Goal: Information Seeking & Learning: Compare options

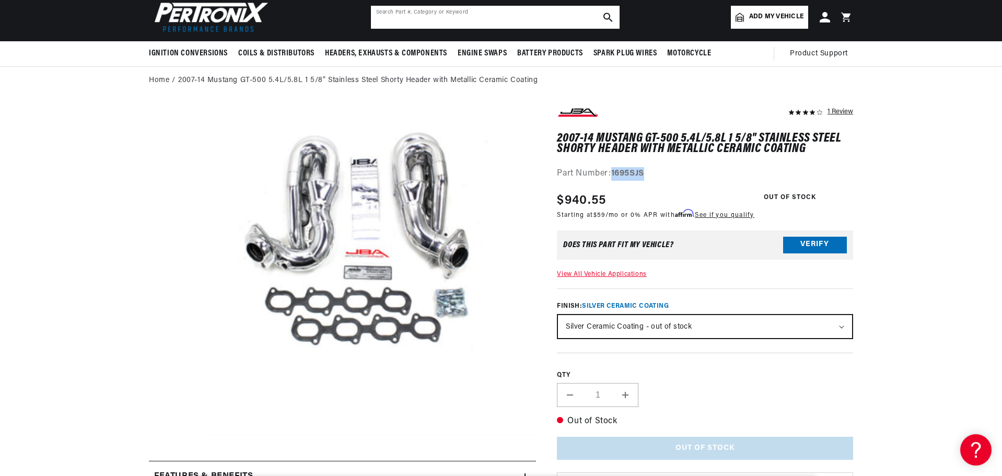
click at [436, 18] on input "text" at bounding box center [495, 17] width 249 height 23
type input "d10389"
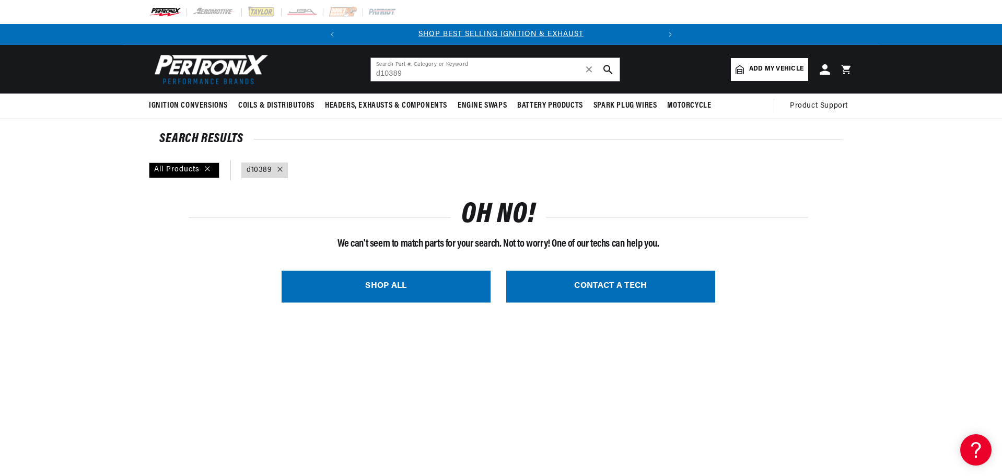
click at [280, 169] on icon at bounding box center [280, 169] width 5 height 5
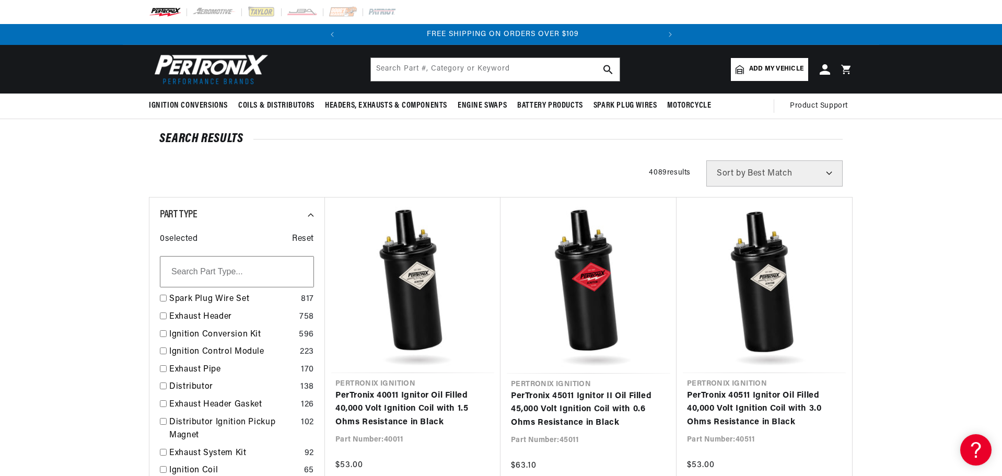
scroll to position [0, 317]
click at [497, 72] on input "text" at bounding box center [495, 69] width 249 height 23
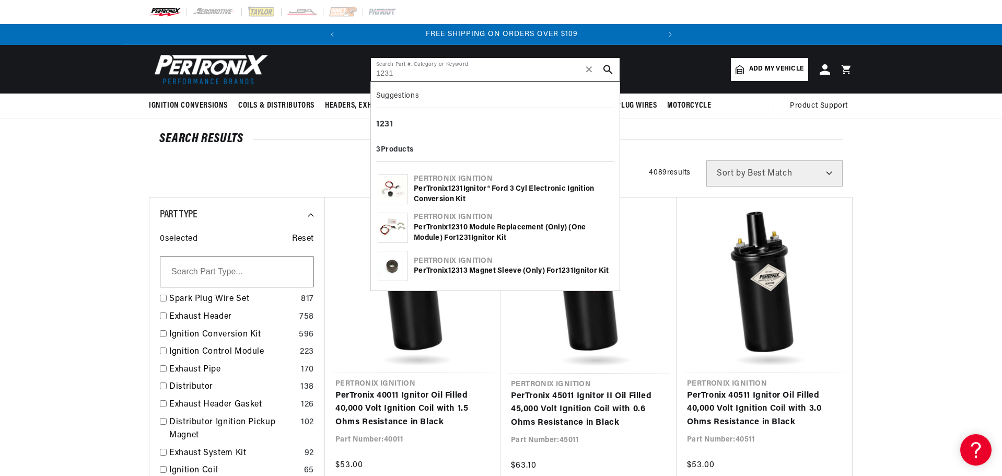
type input "1231"
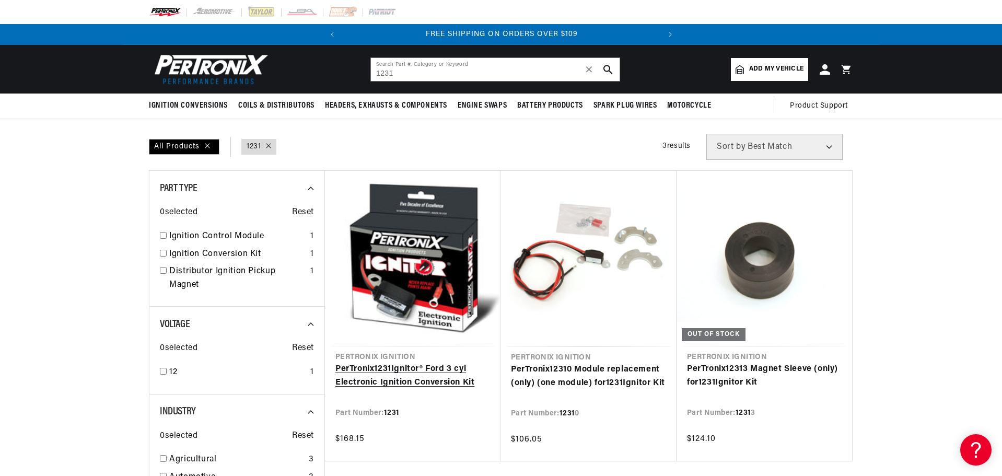
click at [403, 363] on link "PerTronix 1231 Ignitor® Ford 3 cyl Electronic Ignition Conversion Kit" at bounding box center [413, 376] width 155 height 27
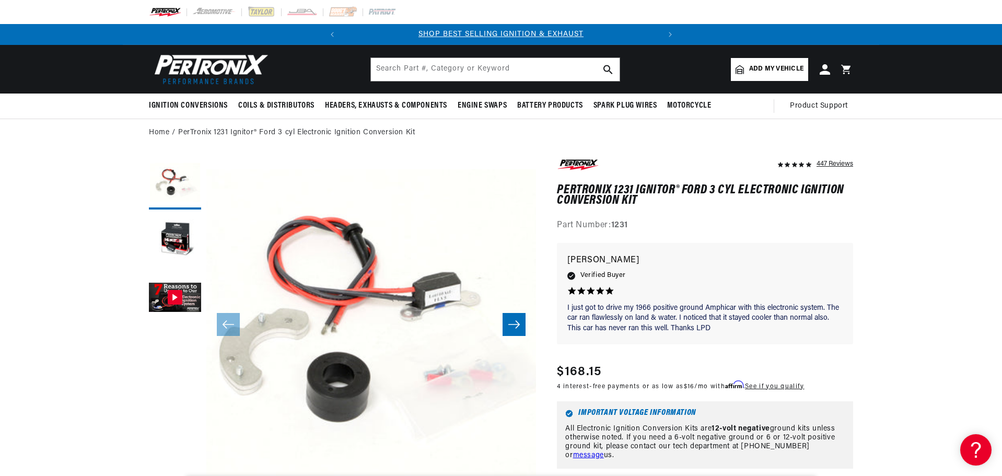
click at [391, 65] on input "text" at bounding box center [495, 69] width 249 height 23
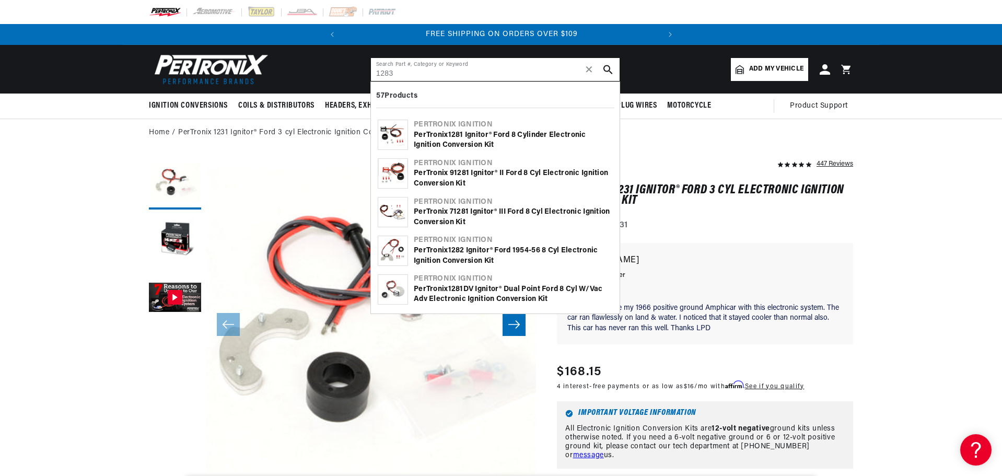
type input "1283"
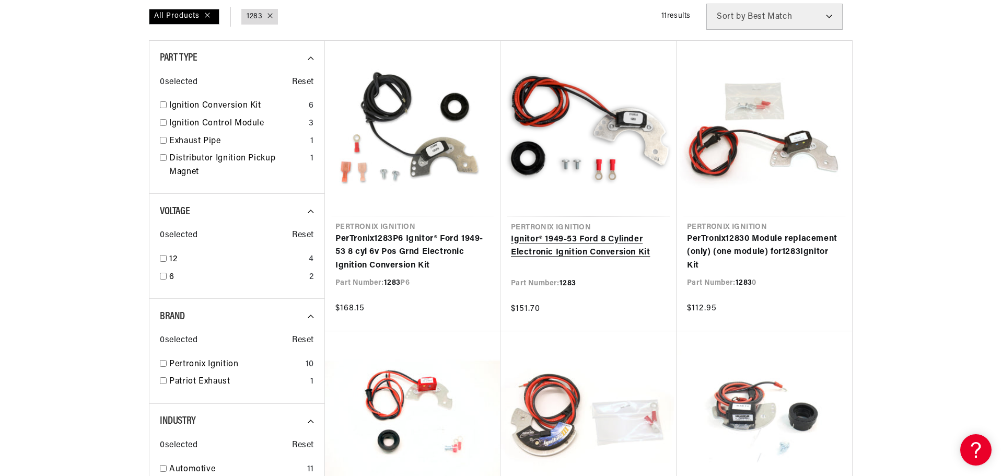
scroll to position [0, 317]
click at [545, 233] on link "Ignitor® 1949-53 Ford 8 Cylinder Electronic Ignition Conversion Kit" at bounding box center [588, 246] width 155 height 27
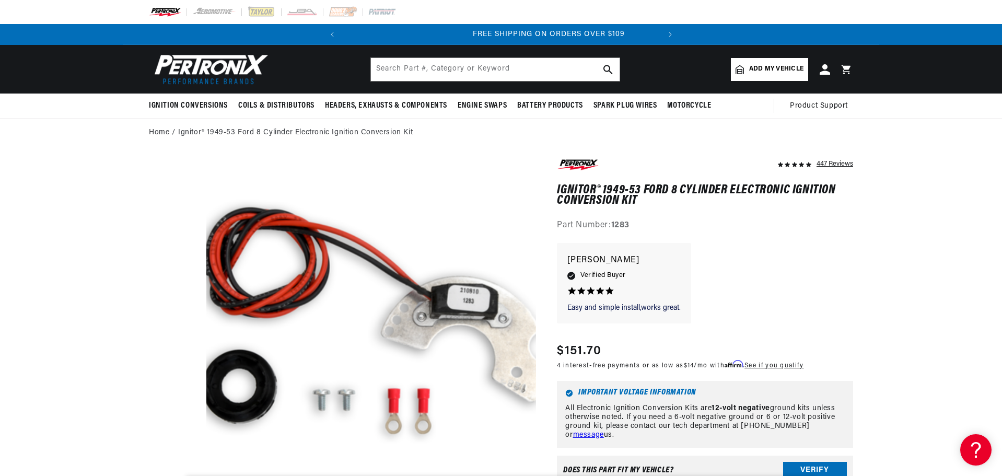
scroll to position [0, 317]
click at [483, 71] on input "text" at bounding box center [495, 69] width 249 height 23
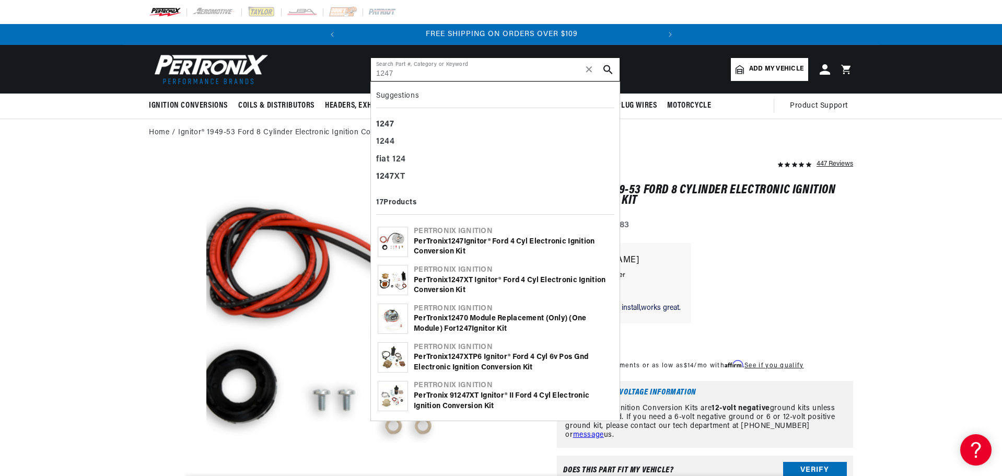
type input "1247"
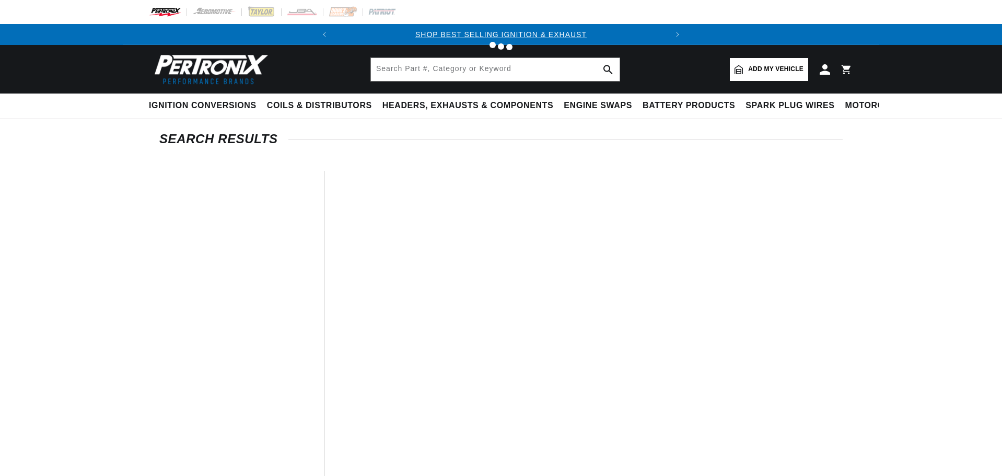
type input "1247"
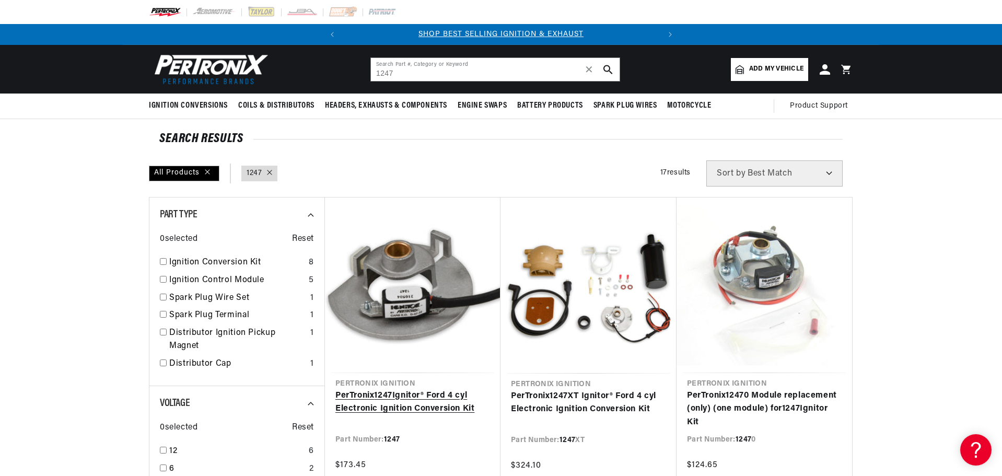
click at [416, 389] on link "PerTronix 1247 Ignitor® Ford 4 cyl Electronic Ignition Conversion Kit" at bounding box center [413, 402] width 155 height 27
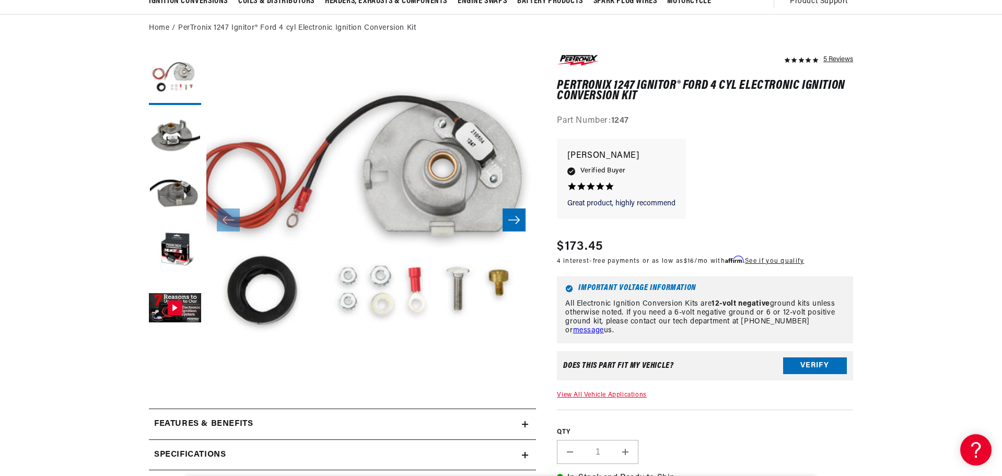
scroll to position [0, 317]
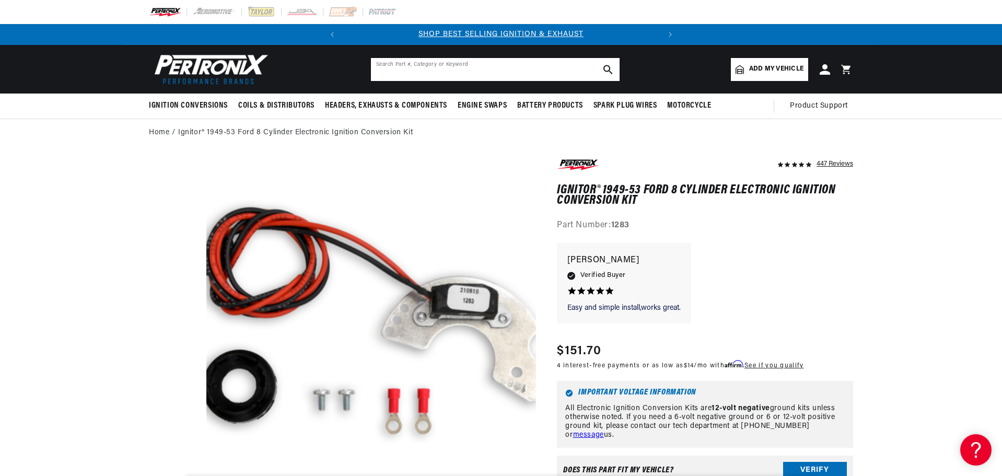
drag, startPoint x: 457, startPoint y: 69, endPoint x: 427, endPoint y: 83, distance: 32.7
click at [457, 69] on input "text" at bounding box center [495, 69] width 249 height 23
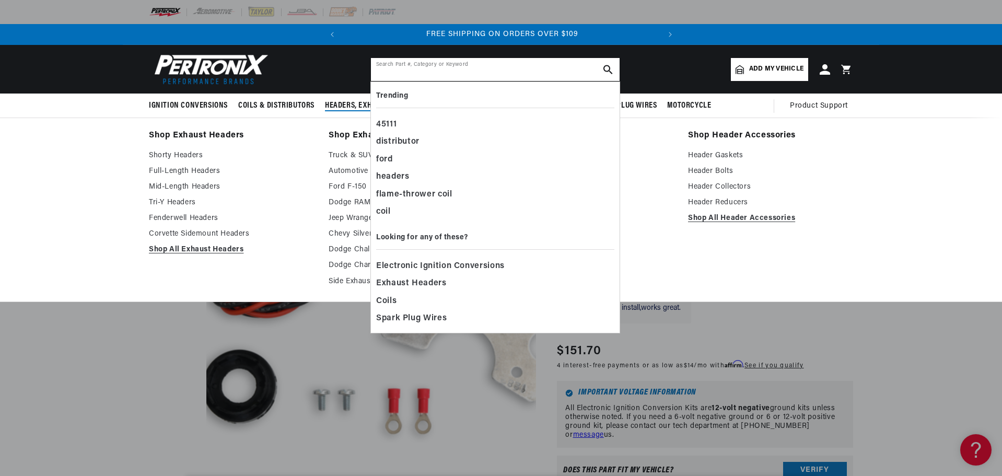
scroll to position [0, 317]
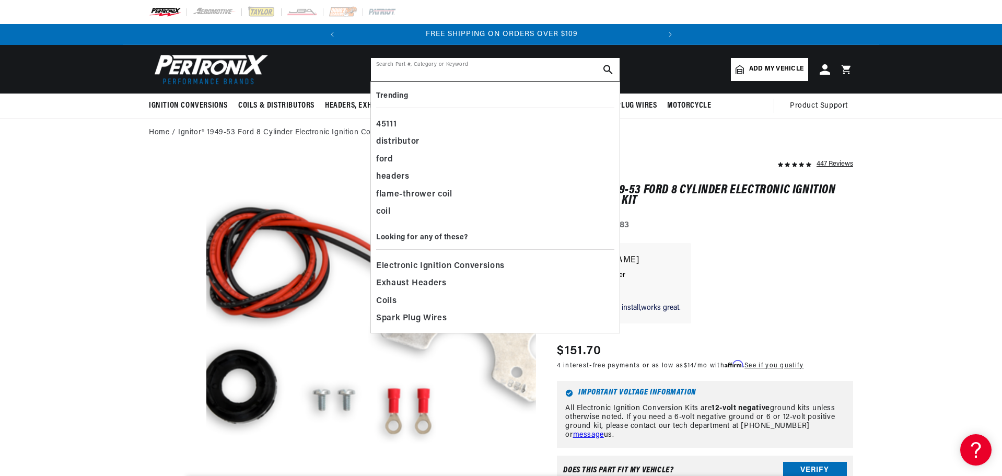
click at [431, 72] on input "text" at bounding box center [495, 69] width 249 height 23
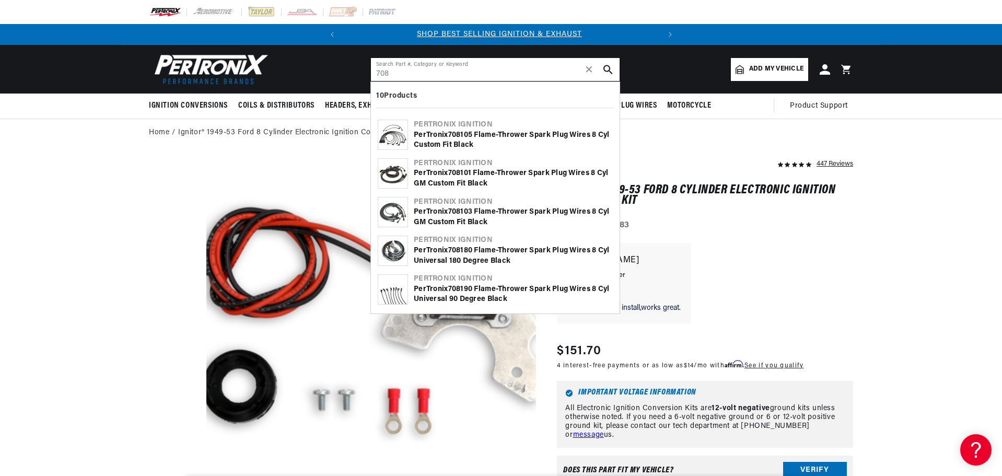
scroll to position [0, 0]
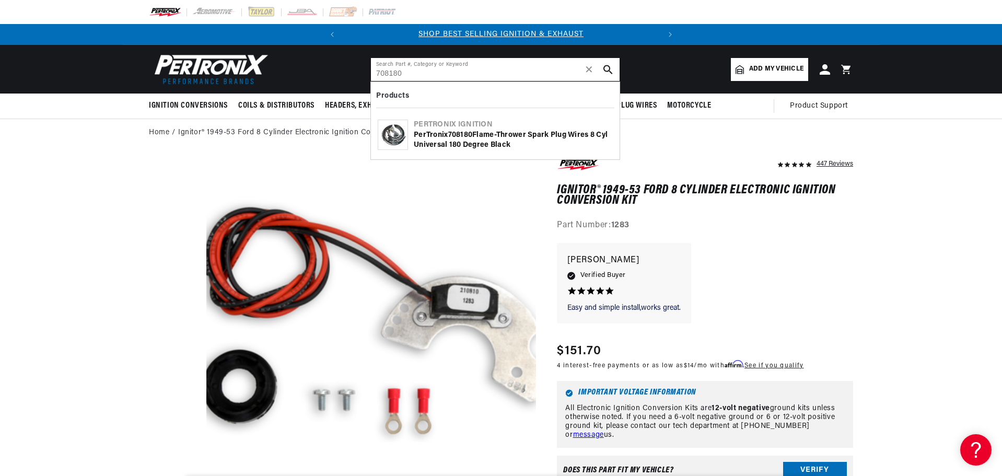
type input "708180"
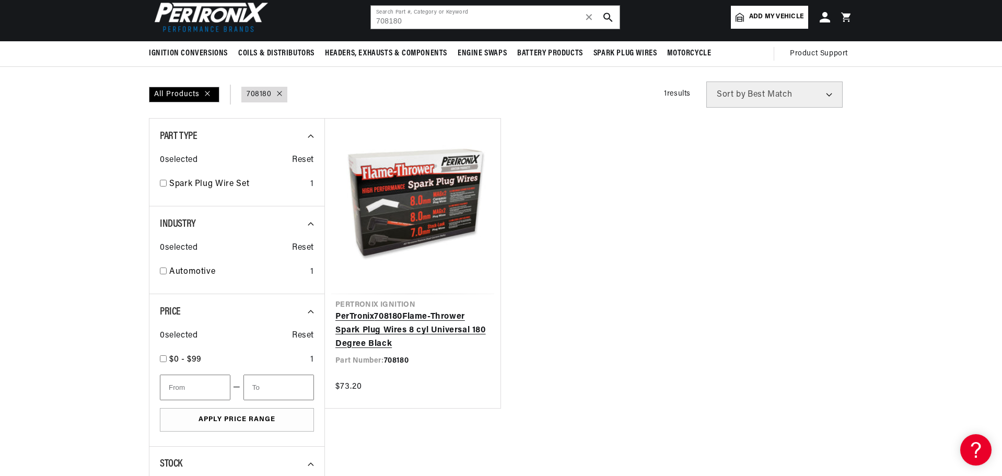
click at [380, 310] on link "PerTronix 708180 Flame-Thrower Spark Plug Wires 8 cyl Universal 180 Degree Black" at bounding box center [413, 330] width 155 height 40
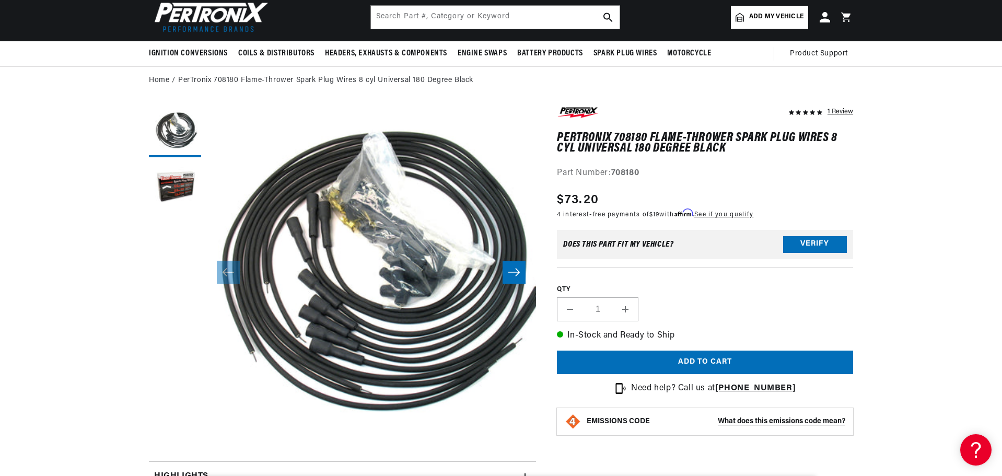
scroll to position [0, 317]
click at [474, 19] on input "text" at bounding box center [495, 17] width 249 height 23
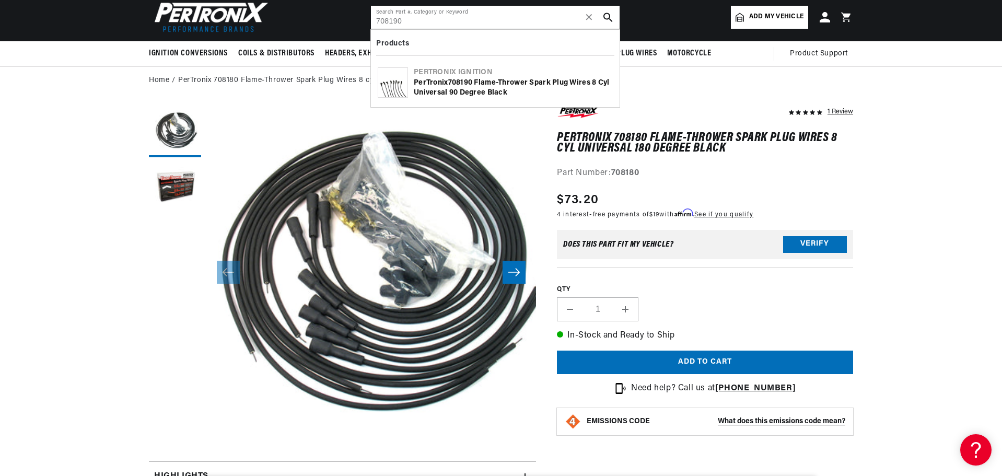
type input "708190"
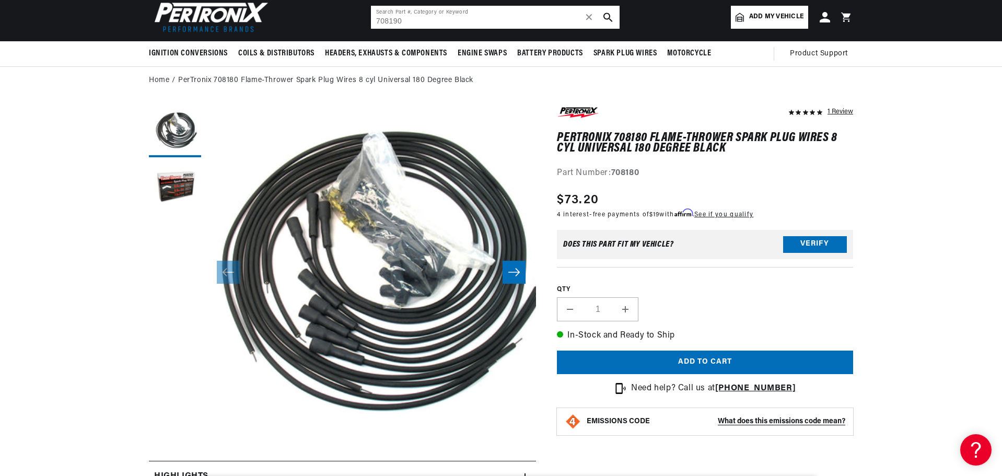
scroll to position [0, 14]
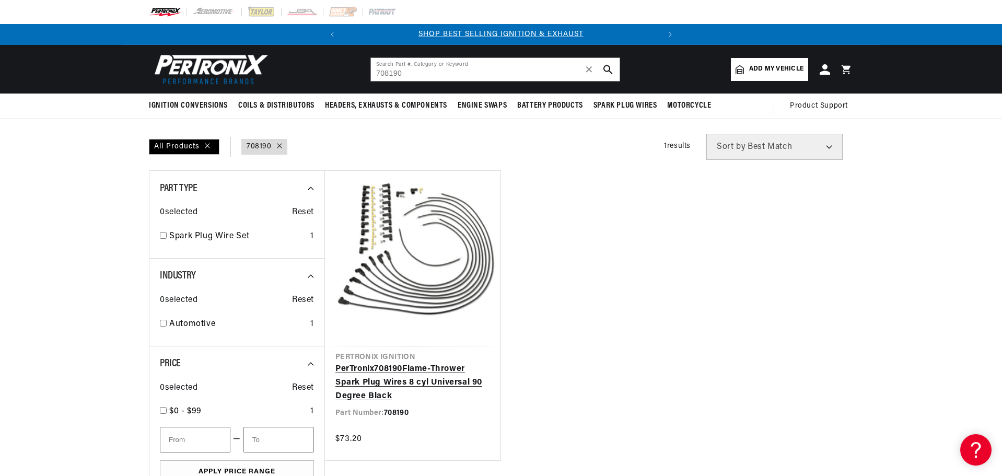
click at [419, 363] on link "PerTronix 708190 Flame-Thrower Spark Plug Wires 8 cyl Universal 90 Degree Black" at bounding box center [413, 383] width 155 height 40
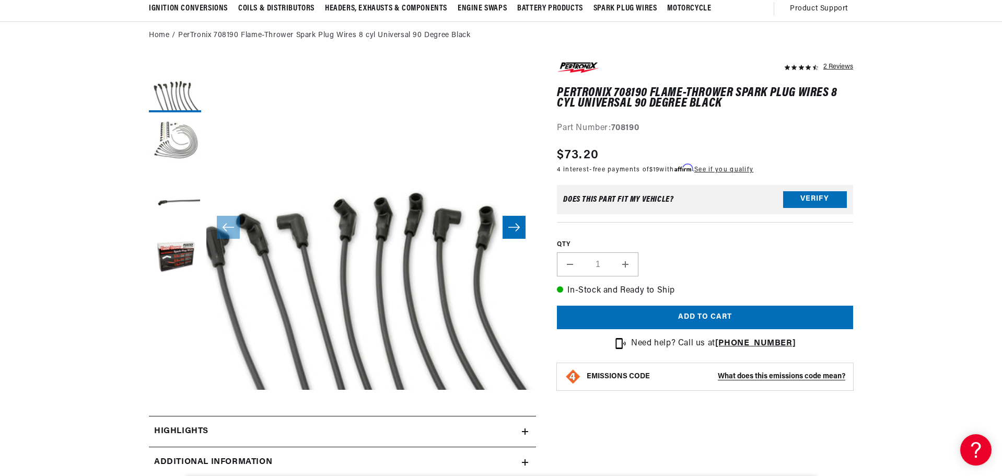
scroll to position [105, 0]
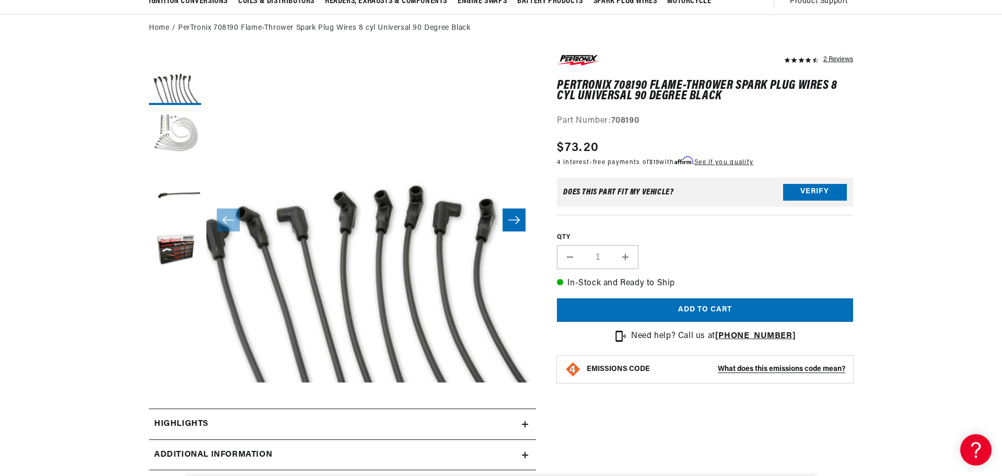
click at [178, 145] on button "Load image 2 in gallery view" at bounding box center [175, 136] width 52 height 52
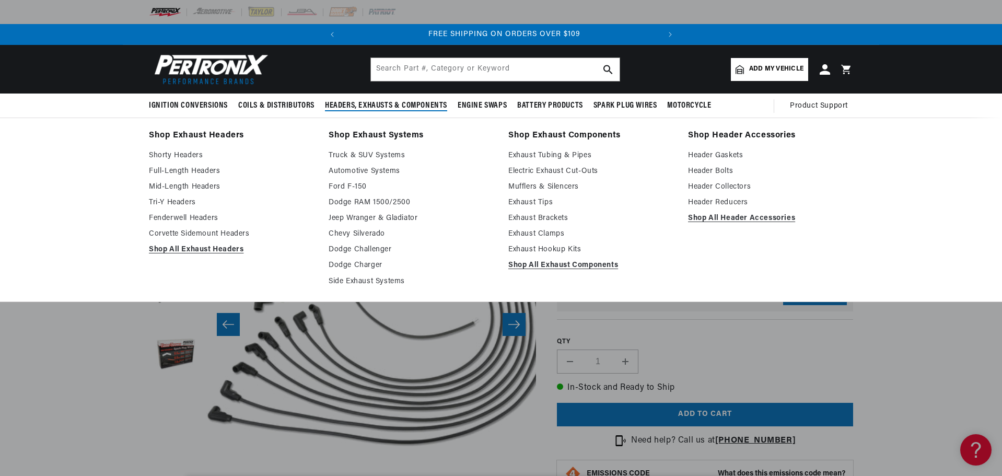
scroll to position [0, 317]
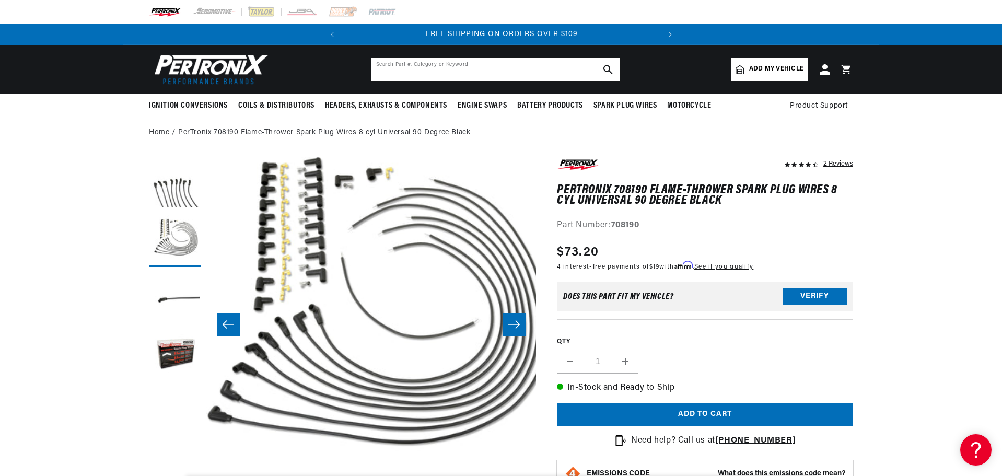
click at [424, 70] on input "text" at bounding box center [495, 69] width 249 height 23
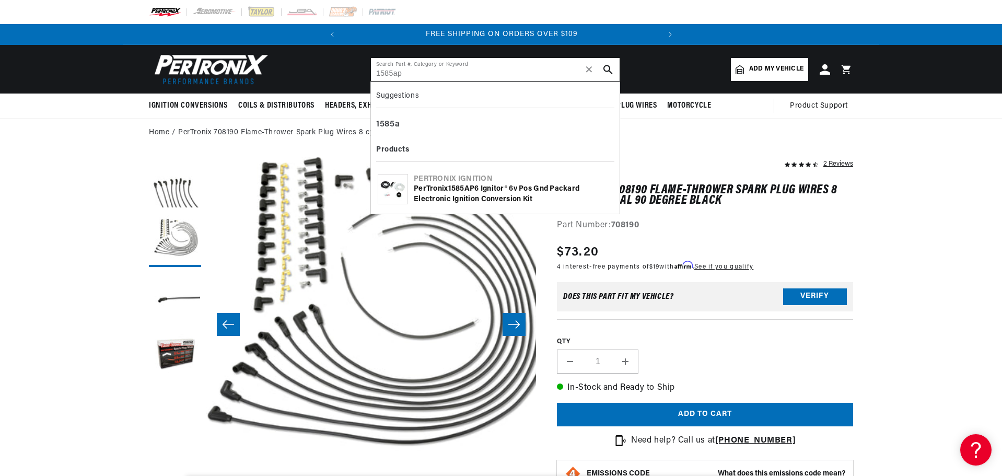
type input "1585ap"
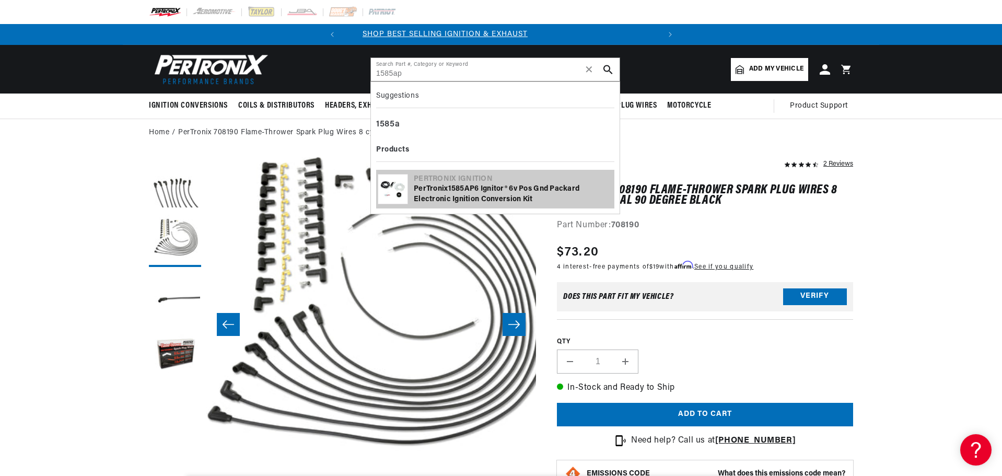
scroll to position [0, 0]
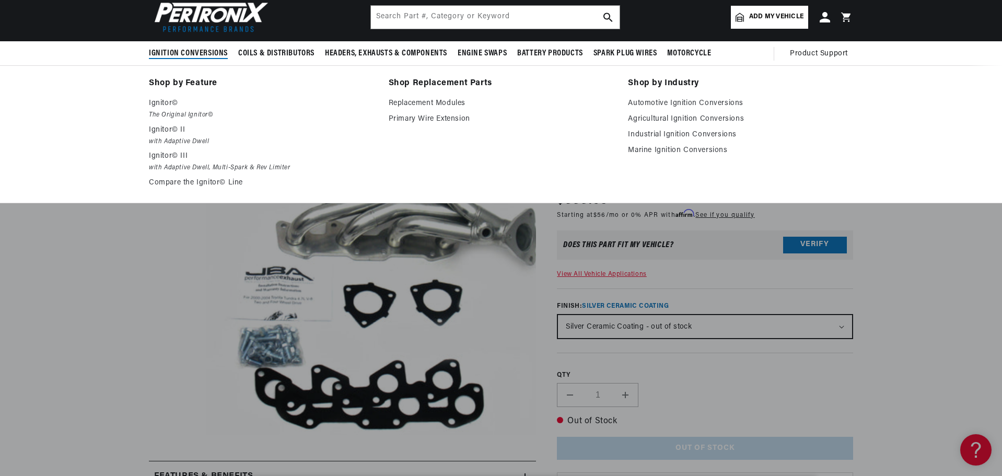
scroll to position [0, 317]
